Goal: Navigation & Orientation: Find specific page/section

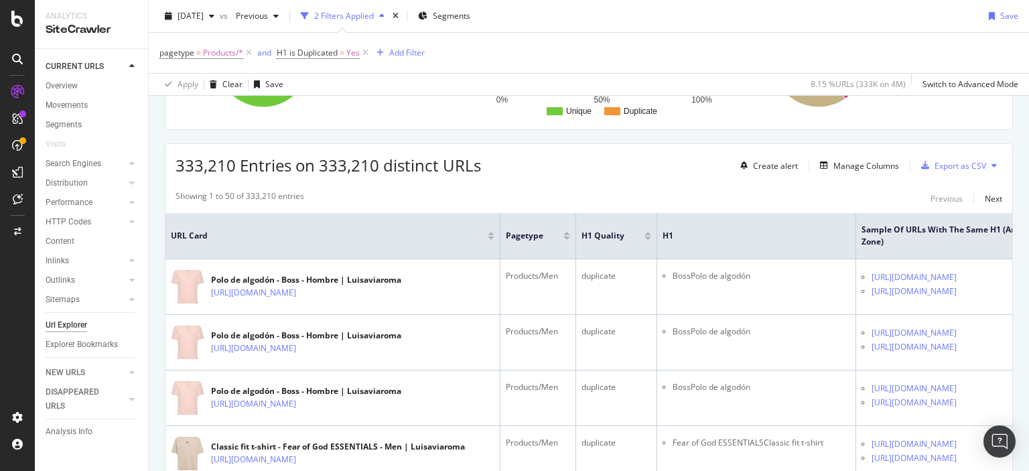
scroll to position [201, 0]
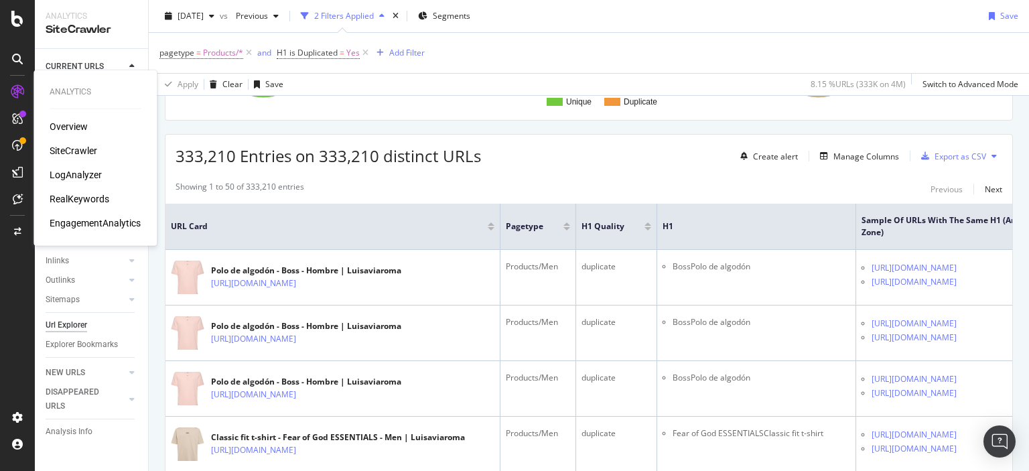
click at [70, 174] on div "LogAnalyzer" at bounding box center [76, 174] width 52 height 13
